Goal: Check status

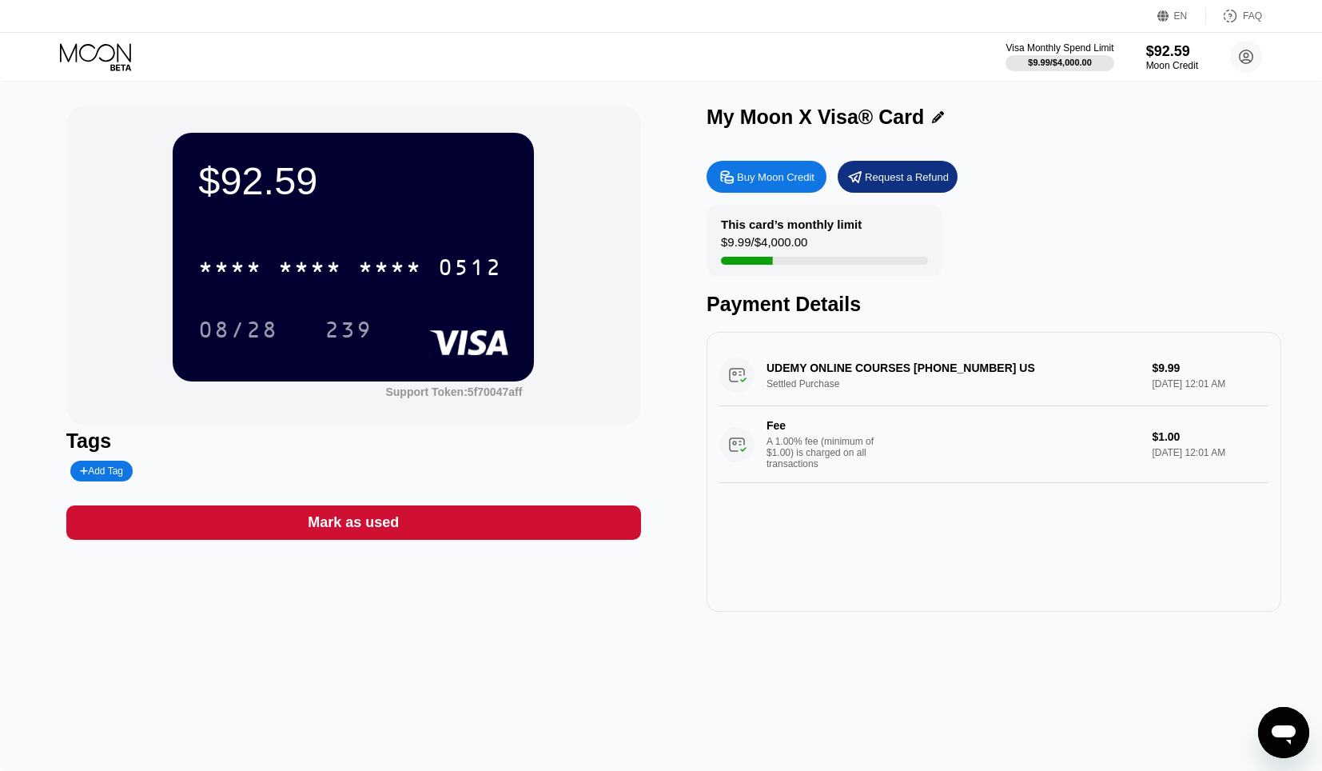
click at [986, 631] on div "$92.59 * * * * * * * * * * * * 0512 08/28 239 Support Token: 5f70047aff Tags Ad…" at bounding box center [661, 426] width 1322 height 689
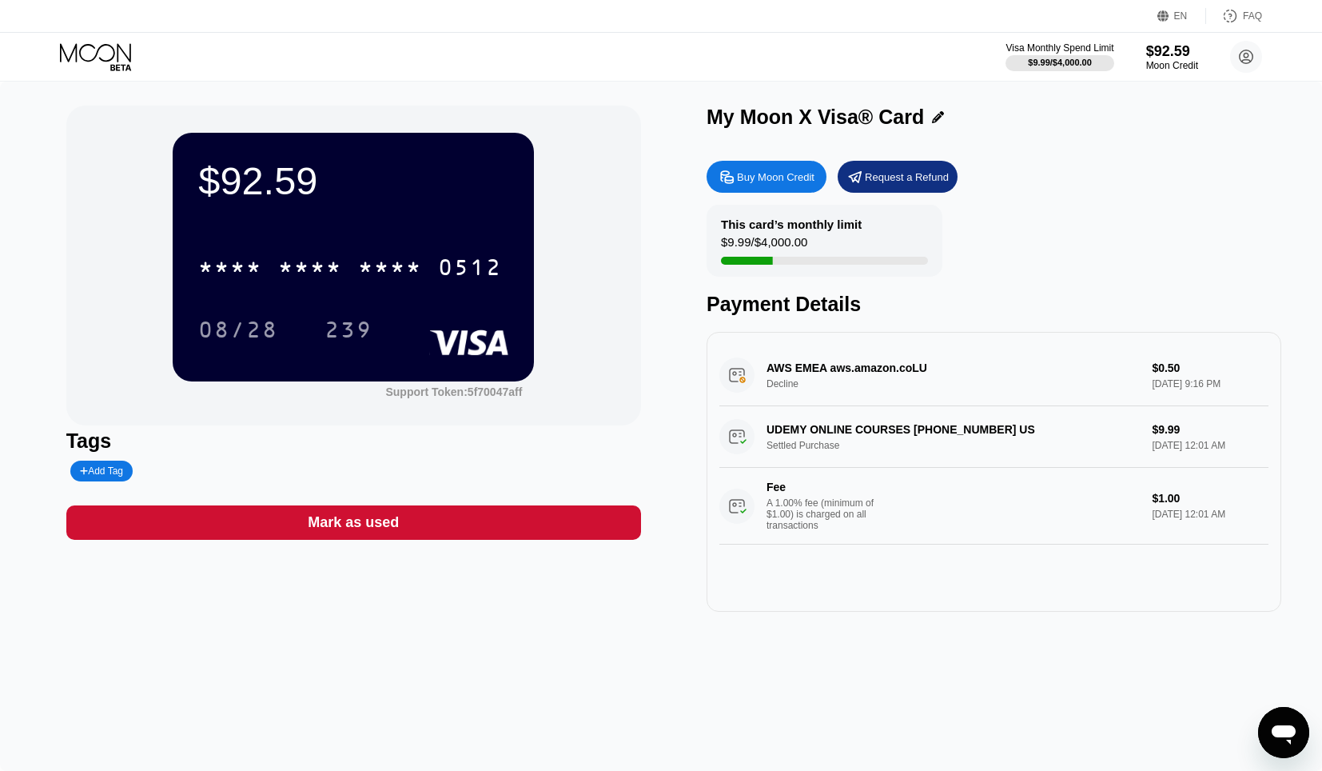
click at [788, 383] on div "AWS EMEA aws.amazon.coLU Decline $0.50 [DATE] 9:16 PM" at bounding box center [994, 376] width 549 height 62
drag, startPoint x: 788, startPoint y: 385, endPoint x: 771, endPoint y: 385, distance: 16.8
click at [771, 385] on div "AWS EMEA aws.amazon.coLU Decline $0.50 [DATE] 9:16 PM" at bounding box center [994, 376] width 549 height 62
drag, startPoint x: 771, startPoint y: 385, endPoint x: 802, endPoint y: 385, distance: 31.2
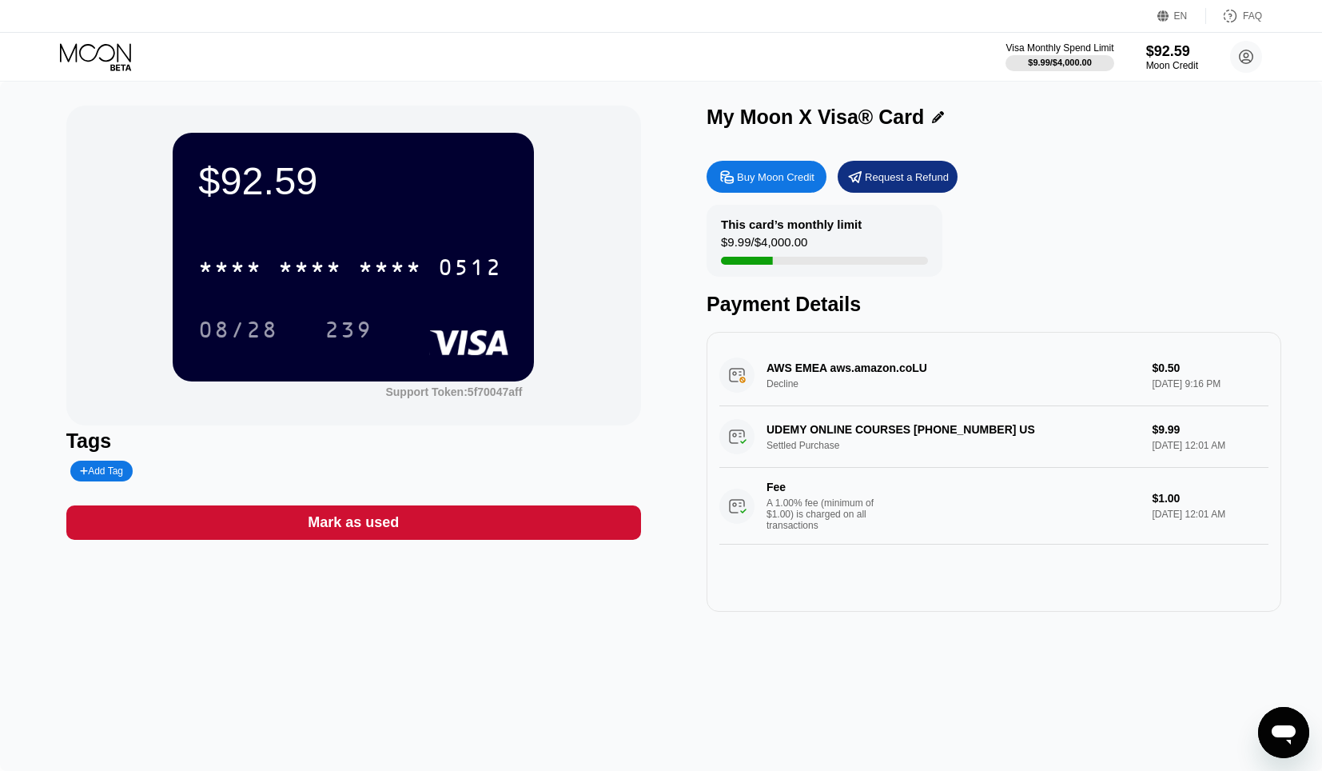
click at [802, 385] on div "AWS EMEA aws.amazon.coLU Decline $0.50 [DATE] 9:16 PM" at bounding box center [994, 376] width 549 height 62
click at [739, 379] on div "AWS EMEA aws.amazon.coLU Decline $0.50 [DATE] 9:16 PM" at bounding box center [994, 376] width 549 height 62
